Goal: Task Accomplishment & Management: Use online tool/utility

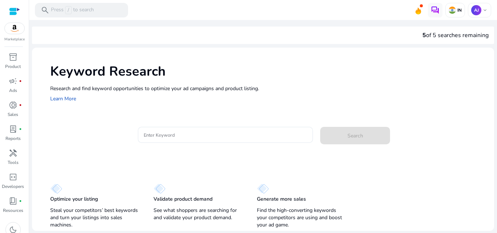
click at [421, 7] on span at bounding box center [421, 5] width 3 height 3
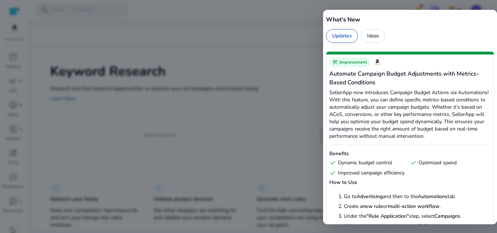
click at [310, 108] on div at bounding box center [248, 116] width 497 height 233
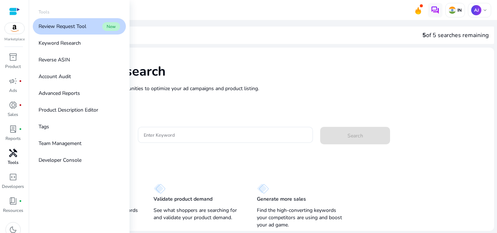
click at [13, 151] on span "handyman" at bounding box center [13, 153] width 9 height 9
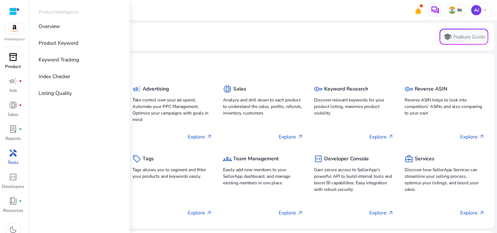
click at [14, 65] on p "Product" at bounding box center [13, 66] width 16 height 7
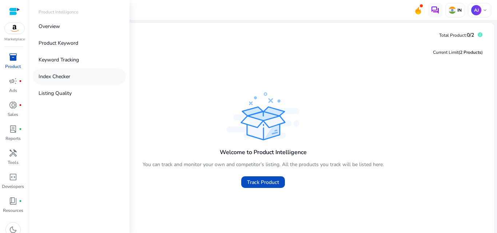
click at [58, 77] on p "Index Checker" at bounding box center [55, 77] width 32 height 8
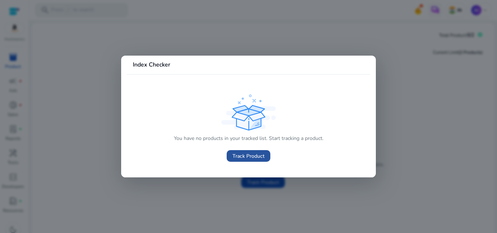
click at [256, 156] on span "Track Product" at bounding box center [249, 157] width 32 height 8
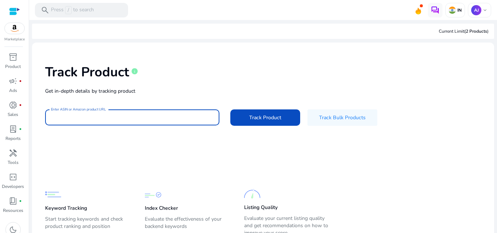
click at [131, 120] on input "Enter ASIN or Amazon product URL" at bounding box center [132, 118] width 163 height 8
paste input "**********"
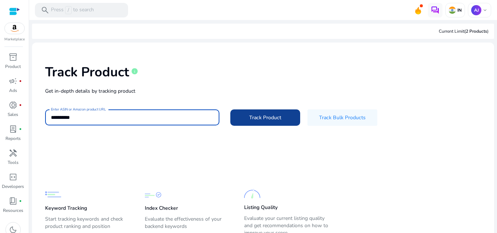
type input "**********"
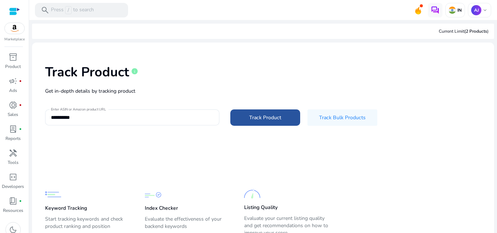
click at [276, 118] on span "Track Product" at bounding box center [265, 118] width 32 height 8
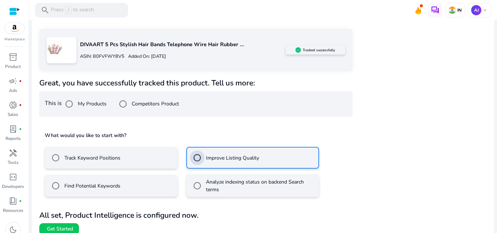
scroll to position [119, 0]
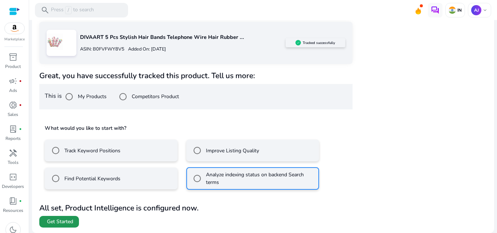
click at [56, 222] on span "Get Started" at bounding box center [60, 221] width 26 height 7
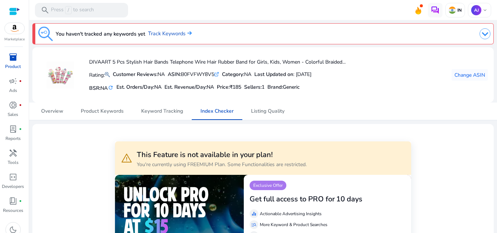
click at [480, 34] on img at bounding box center [485, 33] width 11 height 11
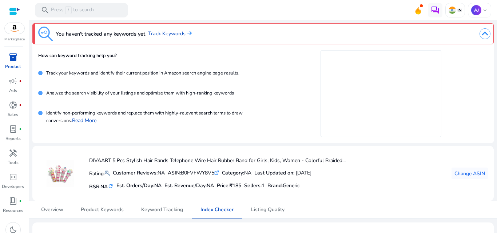
click at [481, 34] on img at bounding box center [485, 33] width 11 height 11
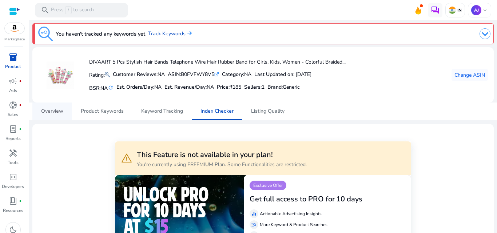
click at [54, 114] on span "Overview" at bounding box center [52, 111] width 22 height 5
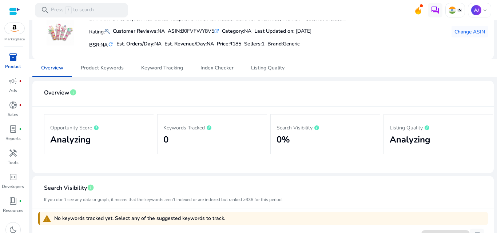
scroll to position [28, 0]
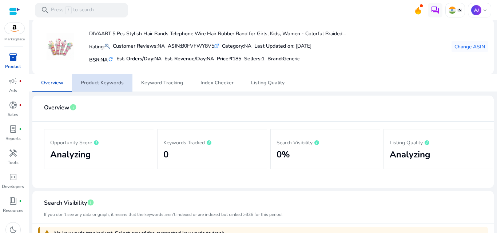
click at [110, 84] on span "Product Keywords" at bounding box center [102, 82] width 43 height 5
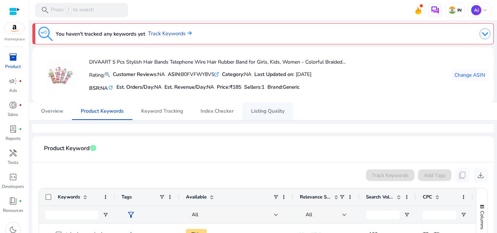
click at [259, 114] on span "Listing Quality" at bounding box center [268, 111] width 34 height 5
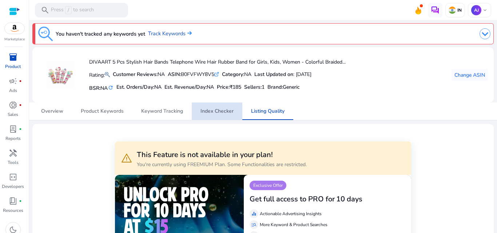
click at [229, 111] on span "Index Checker" at bounding box center [217, 111] width 33 height 5
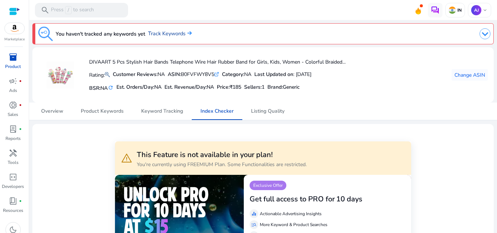
click at [169, 32] on link "Track Keywords" at bounding box center [170, 34] width 44 height 8
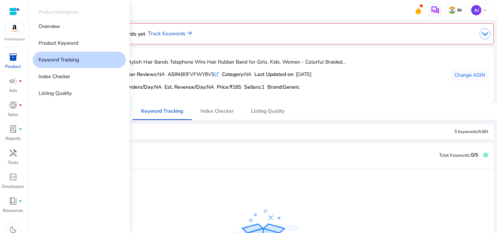
click at [13, 64] on p "Product" at bounding box center [13, 66] width 16 height 7
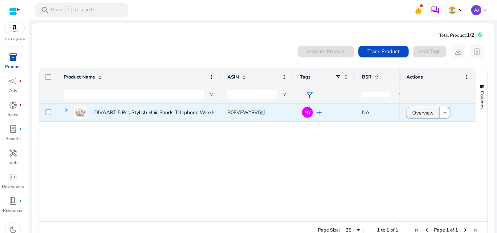
click at [423, 113] on span "Overview" at bounding box center [423, 113] width 21 height 15
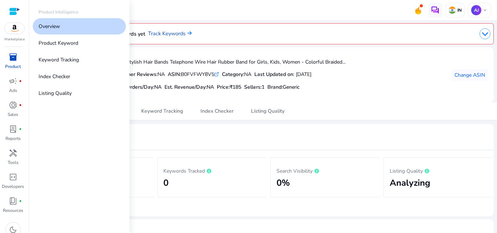
click at [10, 63] on div "inventory_2" at bounding box center [13, 57] width 20 height 12
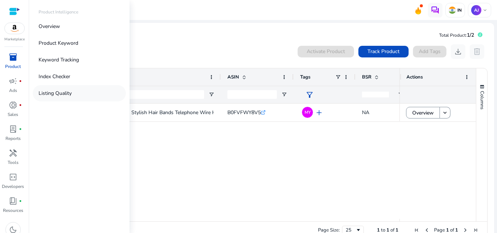
click at [59, 94] on p "Listing Quality" at bounding box center [55, 94] width 33 height 8
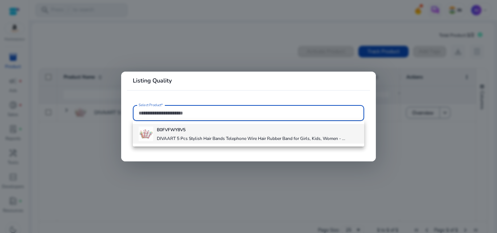
click at [188, 134] on div "B0FVFWY8V5 DIVAART 5 Pcs Stylish Hair Bands Telephone Wire Hair Rubber Band for…" at bounding box center [251, 134] width 189 height 20
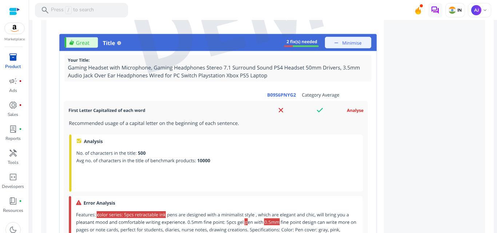
scroll to position [633, 0]
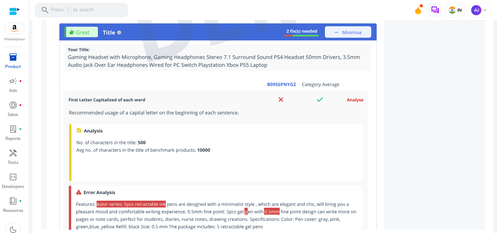
drag, startPoint x: 140, startPoint y: 197, endPoint x: 136, endPoint y: 200, distance: 5.0
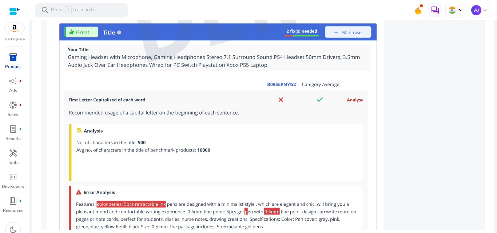
drag, startPoint x: 136, startPoint y: 200, endPoint x: 123, endPoint y: 200, distance: 13.5
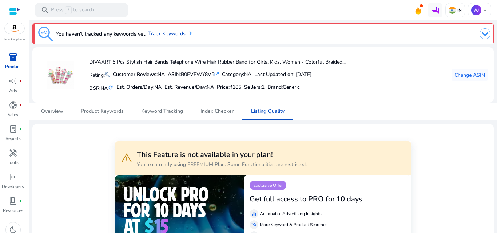
scroll to position [633, 0]
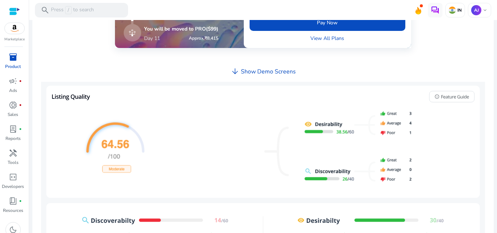
scroll to position [324, 0]
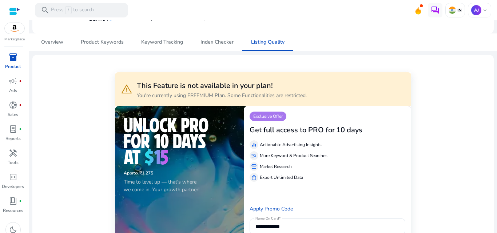
scroll to position [0, 0]
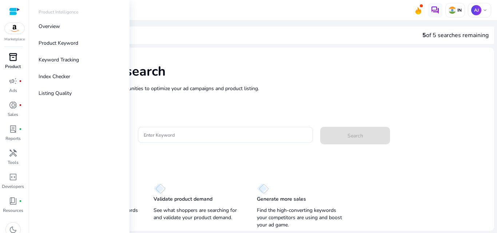
click at [15, 61] on span "inventory_2" at bounding box center [13, 57] width 9 height 9
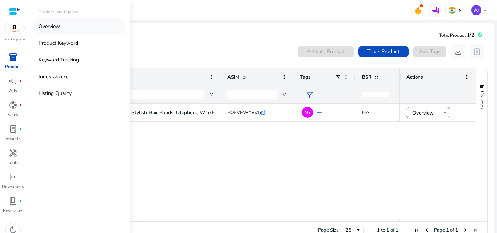
click at [61, 25] on link "Overview" at bounding box center [79, 26] width 93 height 16
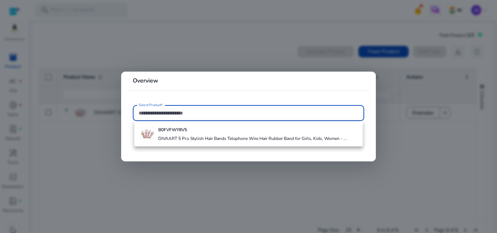
paste input "**********"
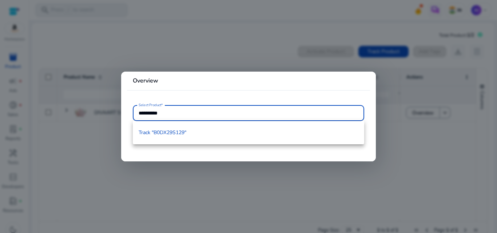
type input "**********"
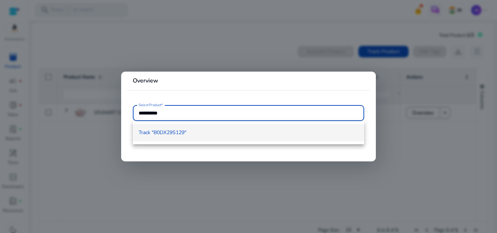
click at [175, 134] on span "Track "B0DX29S129"" at bounding box center [163, 132] width 48 height 7
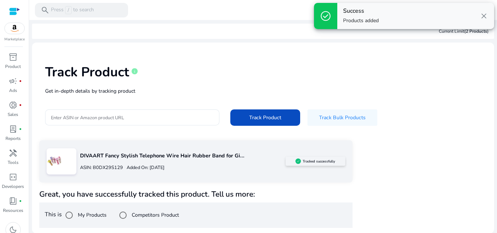
scroll to position [0, 0]
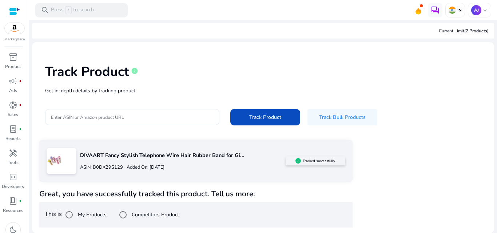
click at [84, 215] on label "My Products" at bounding box center [91, 215] width 30 height 8
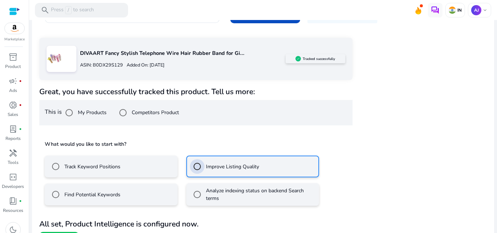
scroll to position [119, 0]
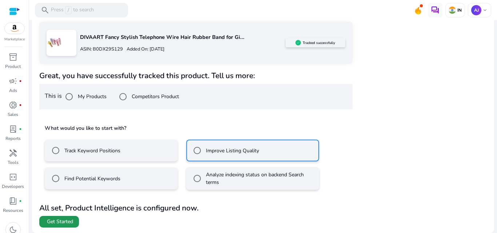
click at [59, 224] on span "Get Started" at bounding box center [60, 221] width 26 height 7
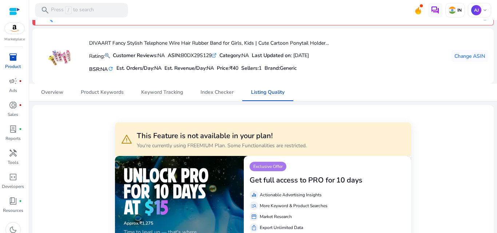
scroll to position [17, 0]
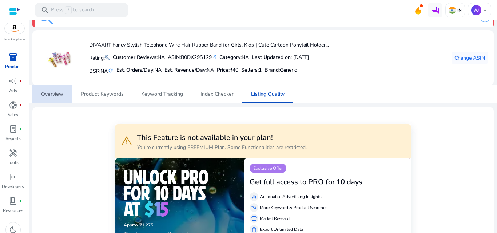
click at [54, 95] on span "Overview" at bounding box center [52, 94] width 22 height 5
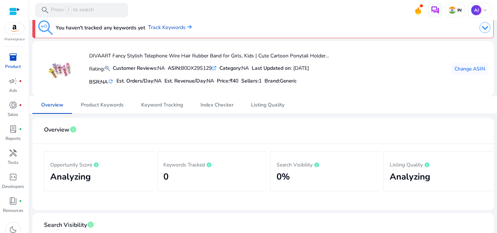
scroll to position [5, 0]
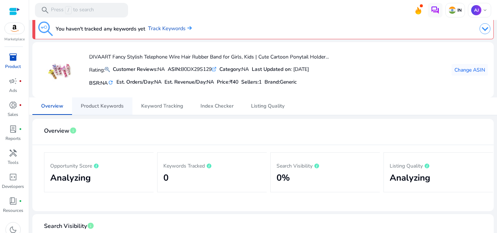
click at [114, 108] on span "Product Keywords" at bounding box center [102, 106] width 43 height 5
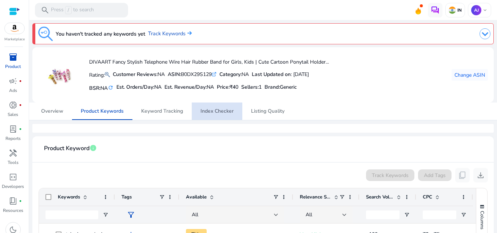
click at [214, 109] on span "Index Checker" at bounding box center [217, 111] width 33 height 5
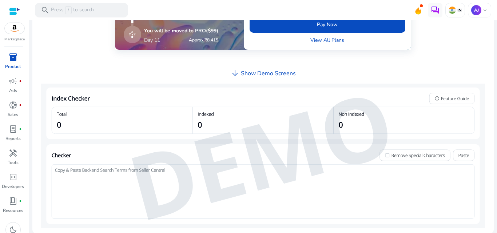
click at [245, 72] on h4 "Show Demo Screens" at bounding box center [268, 73] width 55 height 7
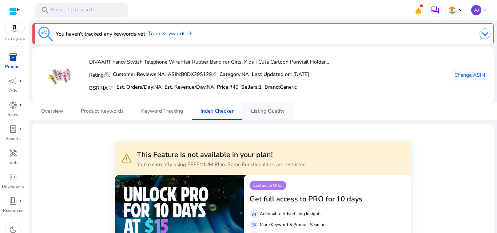
click at [268, 110] on span "Listing Quality" at bounding box center [268, 111] width 34 height 5
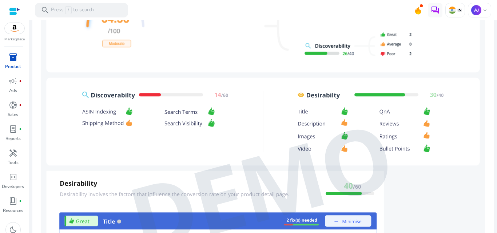
scroll to position [426, 0]
